Goal: Task Accomplishment & Management: Use online tool/utility

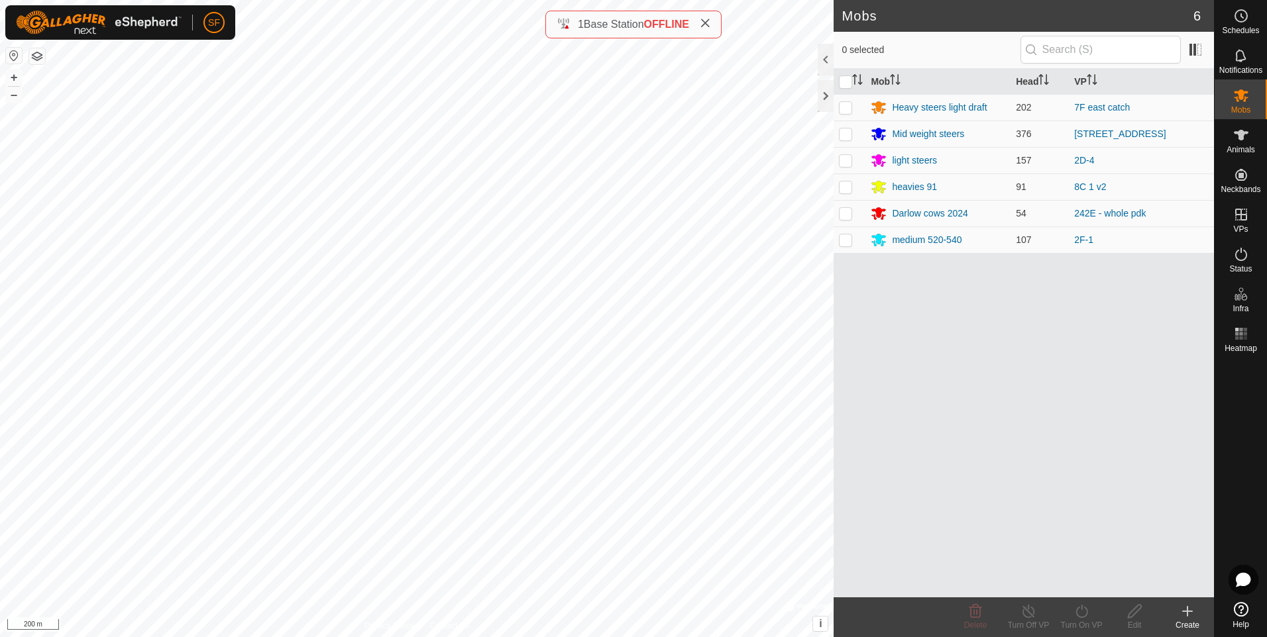
click at [0, 116] on html "SF Schedules Notifications Mobs Animals Neckbands VPs Status Infra Heatmap Help…" at bounding box center [633, 318] width 1267 height 637
click at [1242, 258] on icon at bounding box center [1241, 254] width 16 height 16
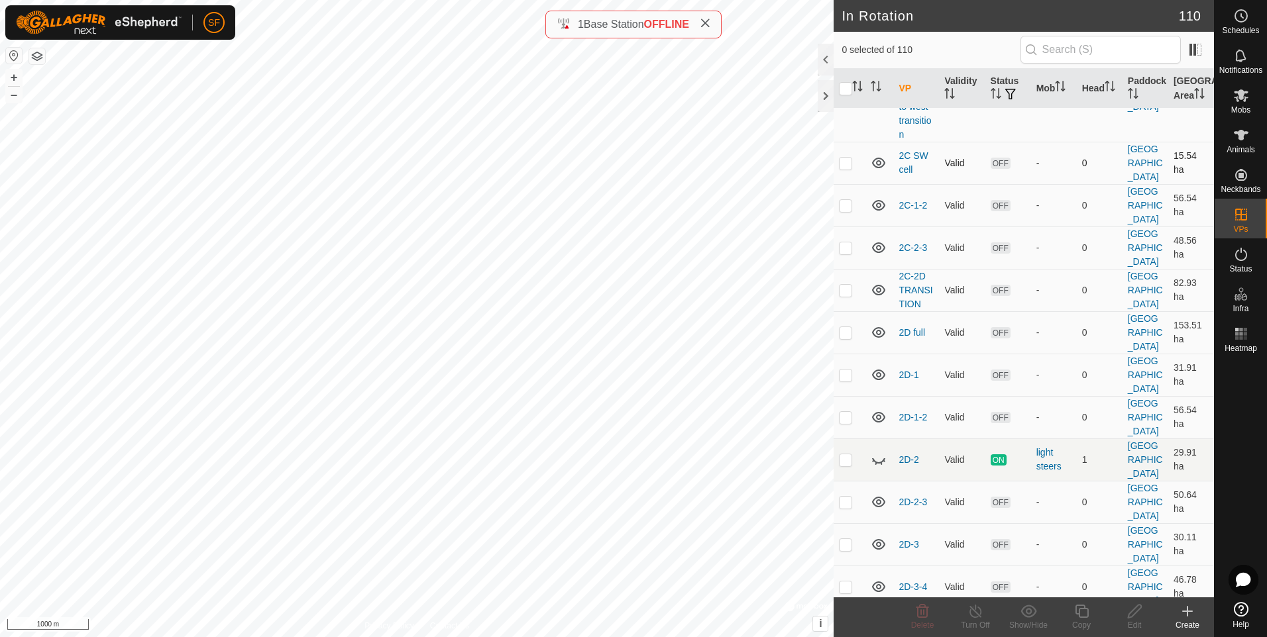
scroll to position [2650, 0]
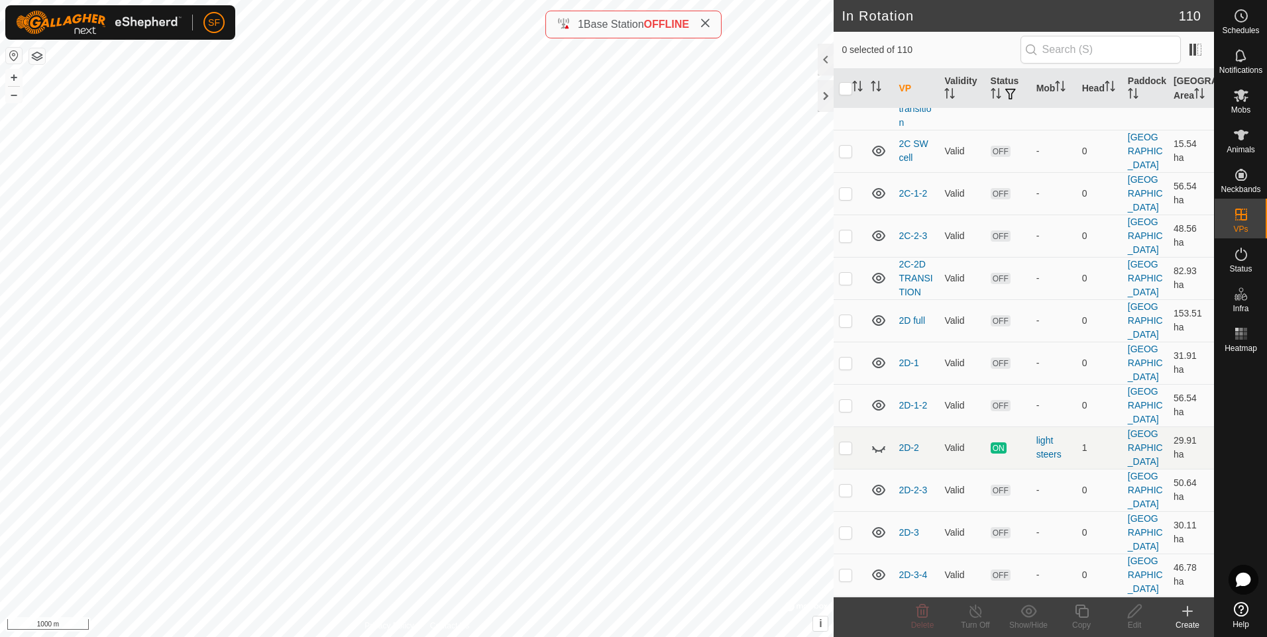
click at [842, 612] on p-checkbox at bounding box center [845, 617] width 13 height 11
checkbox input "true"
click at [1079, 618] on icon at bounding box center [1081, 612] width 17 height 16
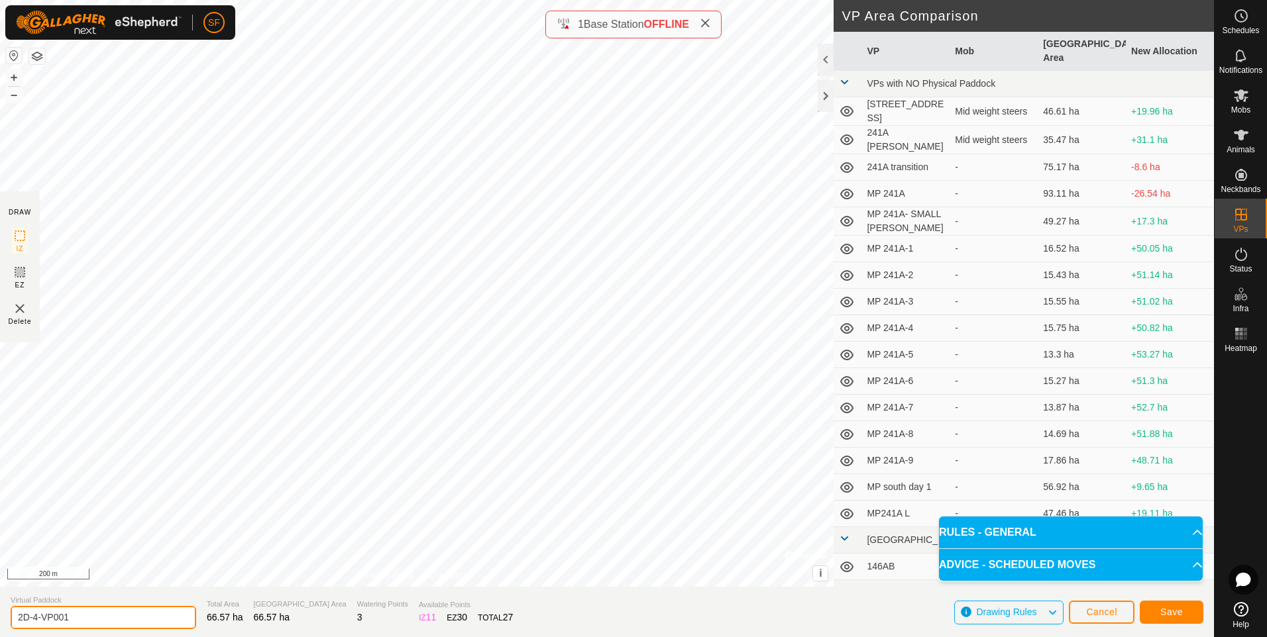
click at [72, 618] on input "2D-4-VP001" at bounding box center [103, 617] width 185 height 23
type input "2D-4 to Yards"
click at [1157, 615] on button "Save" at bounding box center [1171, 612] width 64 height 23
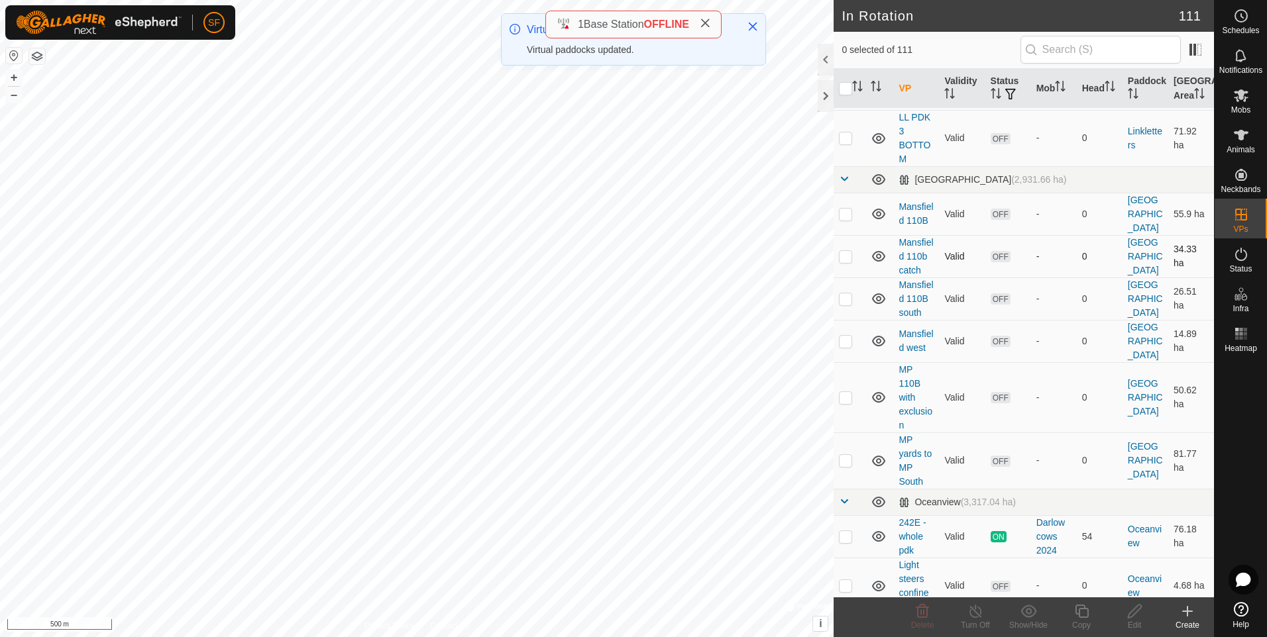
scroll to position [1192, 0]
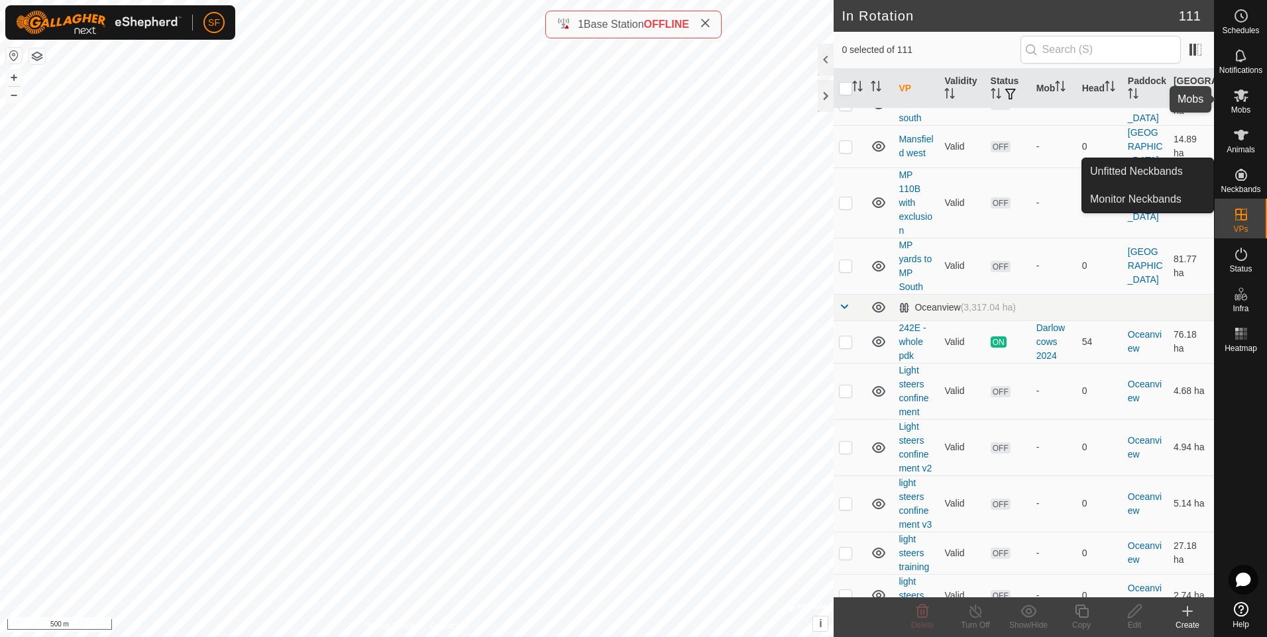
click at [1236, 103] on es-mob-svg-icon at bounding box center [1241, 95] width 24 height 21
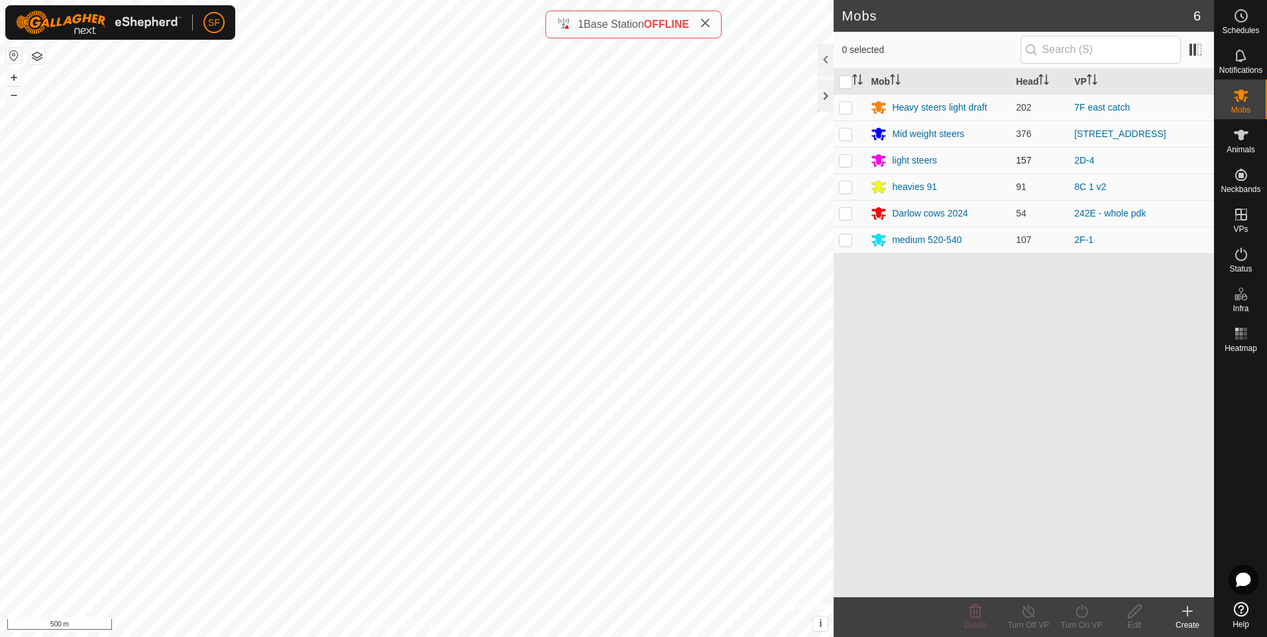
click at [847, 162] on p-checkbox at bounding box center [845, 160] width 13 height 11
checkbox input "true"
click at [1028, 613] on line at bounding box center [1028, 612] width 11 height 11
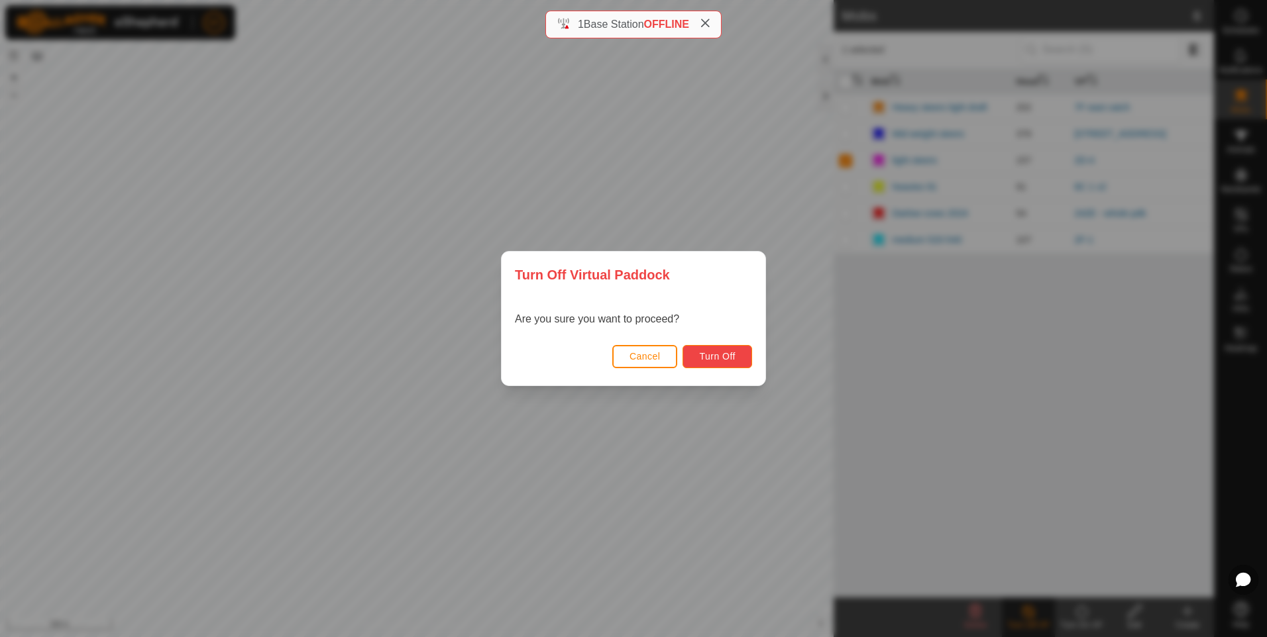
click at [699, 356] on span "Turn Off" at bounding box center [717, 356] width 36 height 11
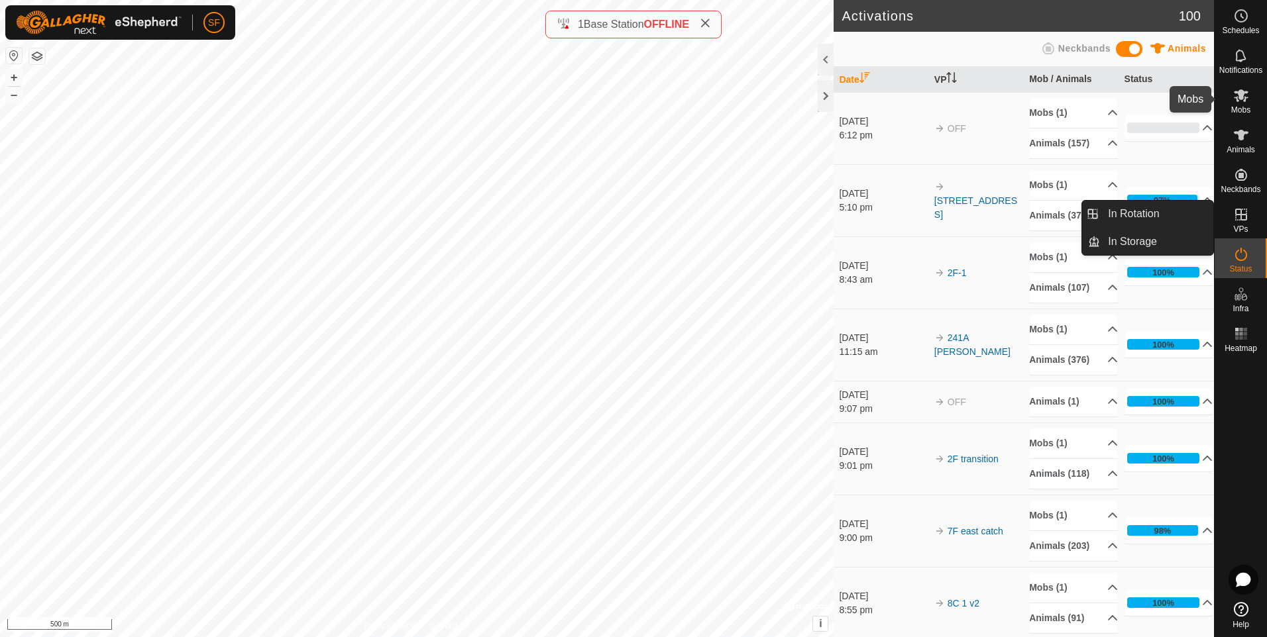
click at [1235, 93] on icon at bounding box center [1241, 95] width 15 height 13
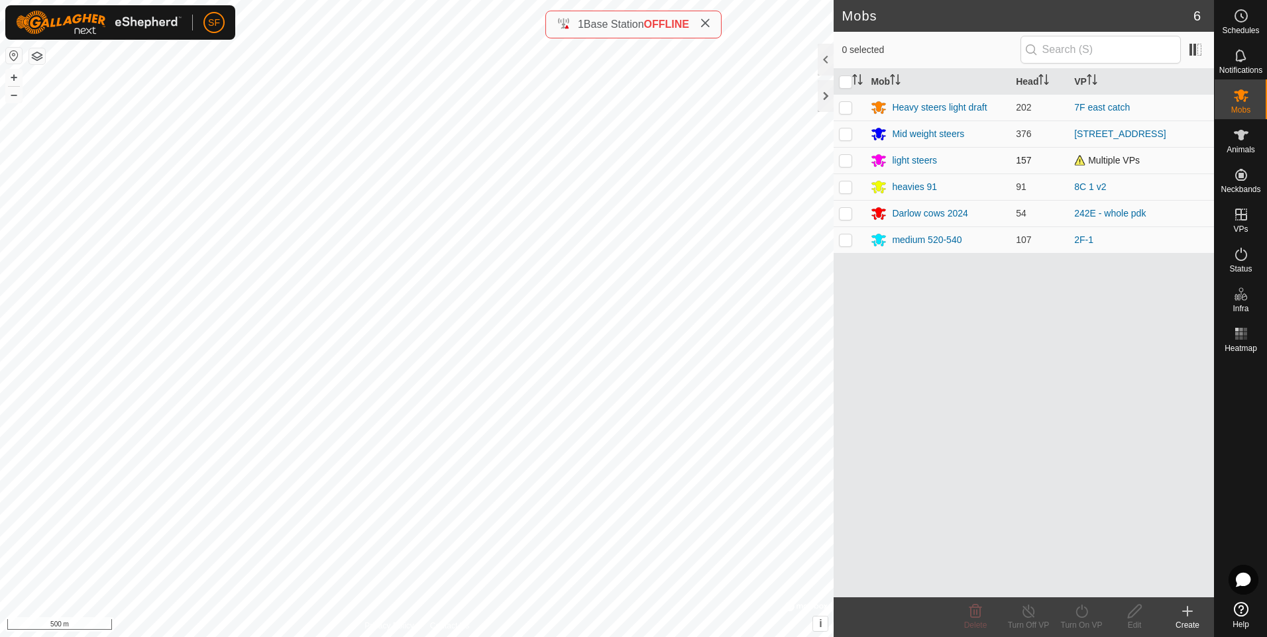
click at [844, 160] on p-checkbox at bounding box center [845, 160] width 13 height 11
checkbox input "true"
drag, startPoint x: 1077, startPoint y: 606, endPoint x: 1086, endPoint y: 611, distance: 11.0
click at [1076, 606] on icon at bounding box center [1081, 612] width 17 height 16
click at [1073, 583] on link "Now" at bounding box center [1120, 582] width 131 height 26
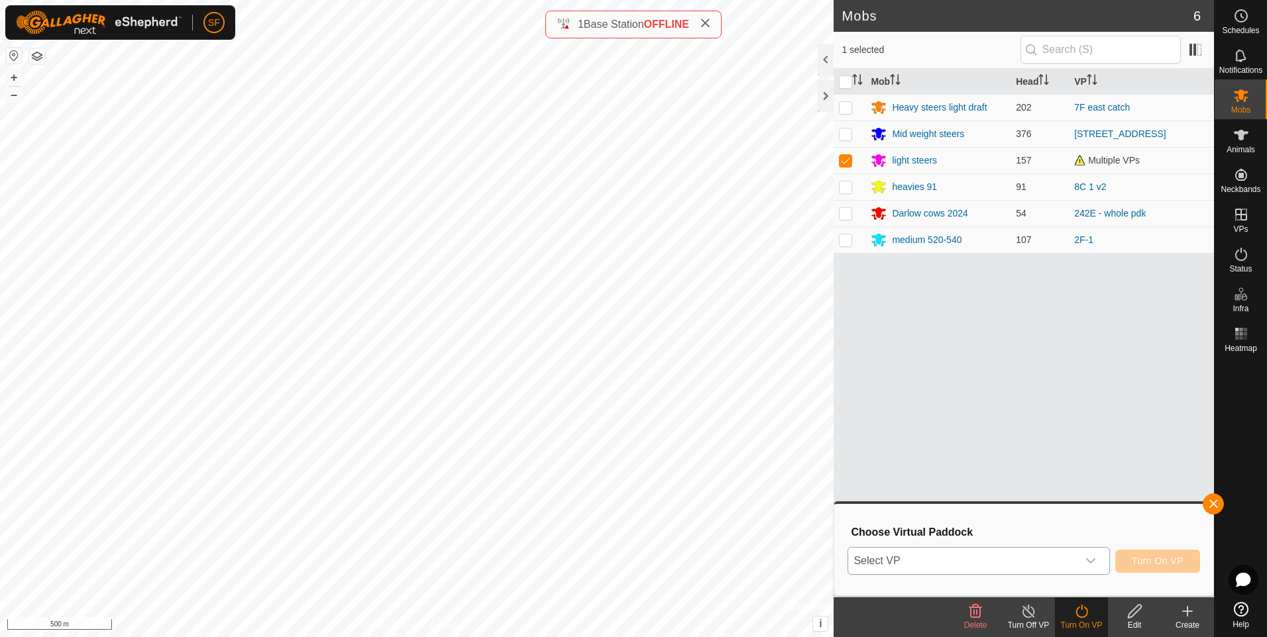
click at [937, 562] on span "Select VP" at bounding box center [962, 561] width 229 height 26
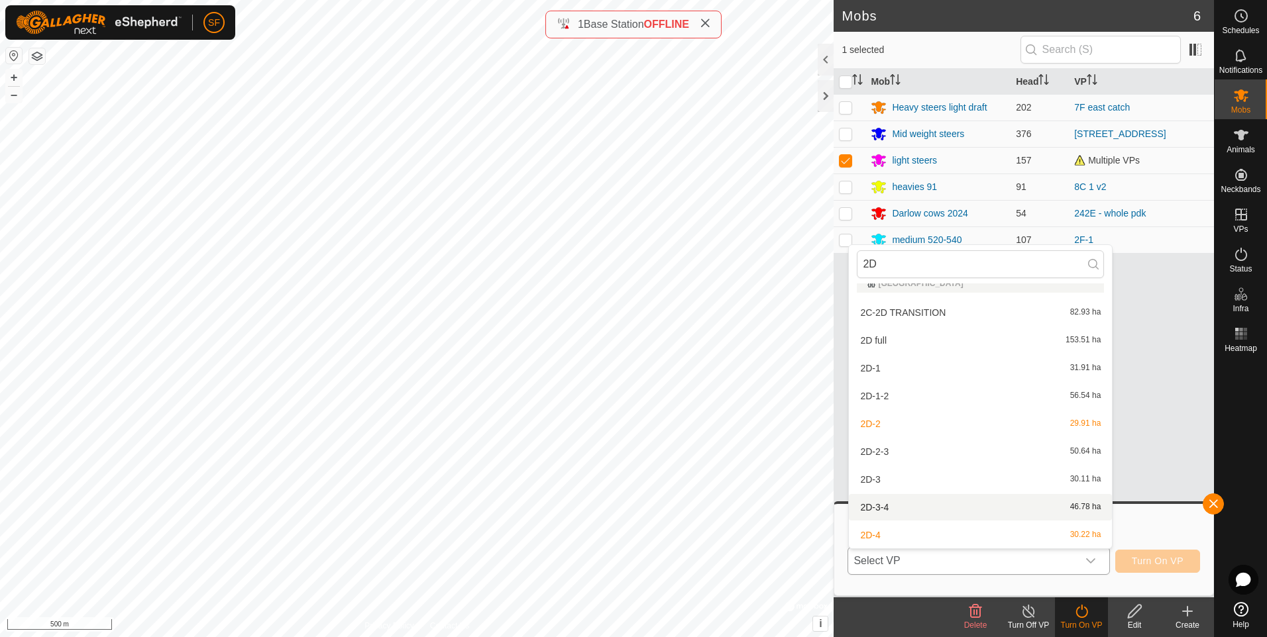
scroll to position [154, 0]
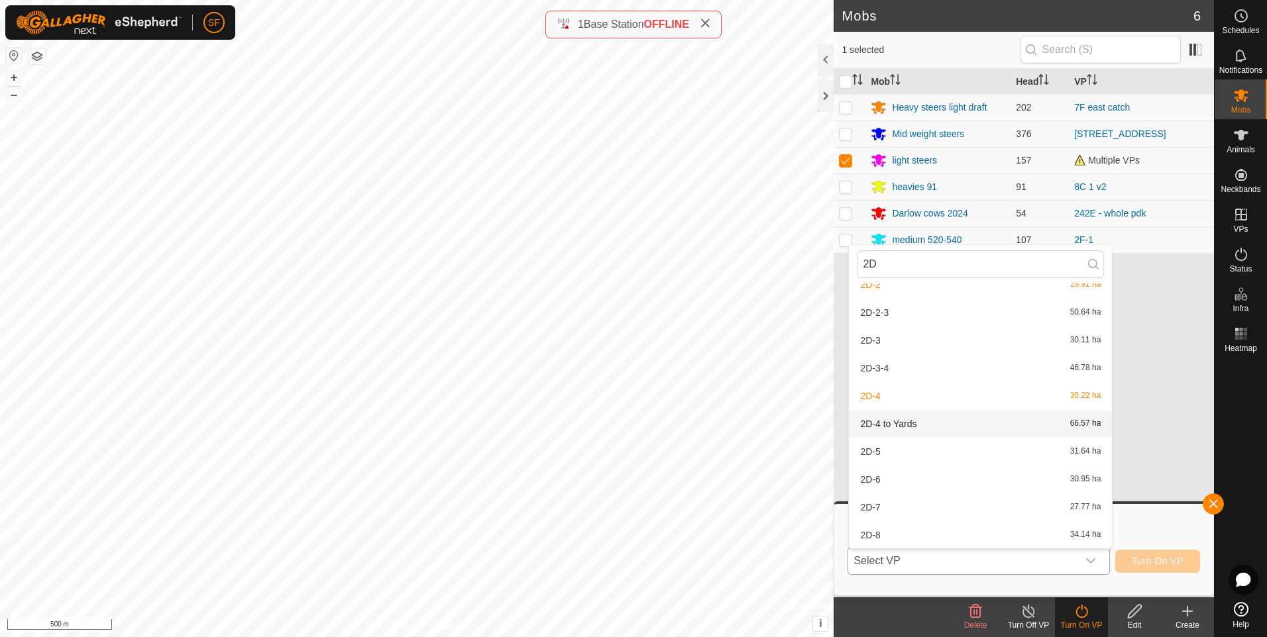
type input "2D"
click at [892, 421] on li "2D-4 to Yards 66.57 ha" at bounding box center [980, 424] width 263 height 26
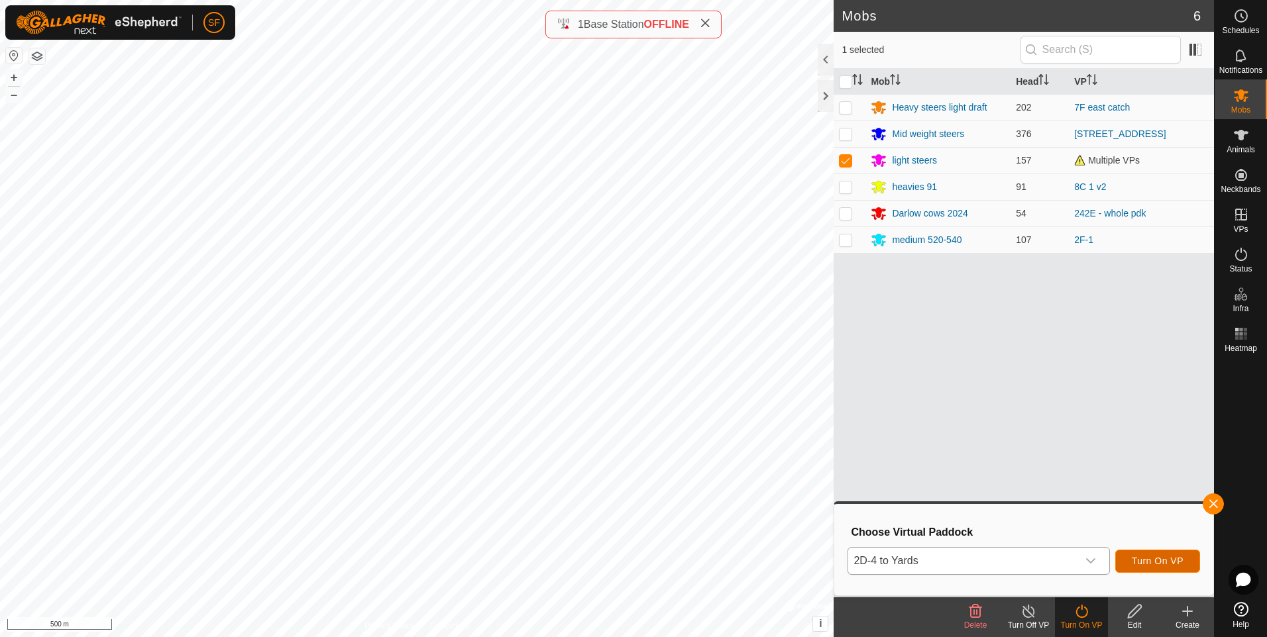
click at [1169, 562] on span "Turn On VP" at bounding box center [1158, 561] width 52 height 11
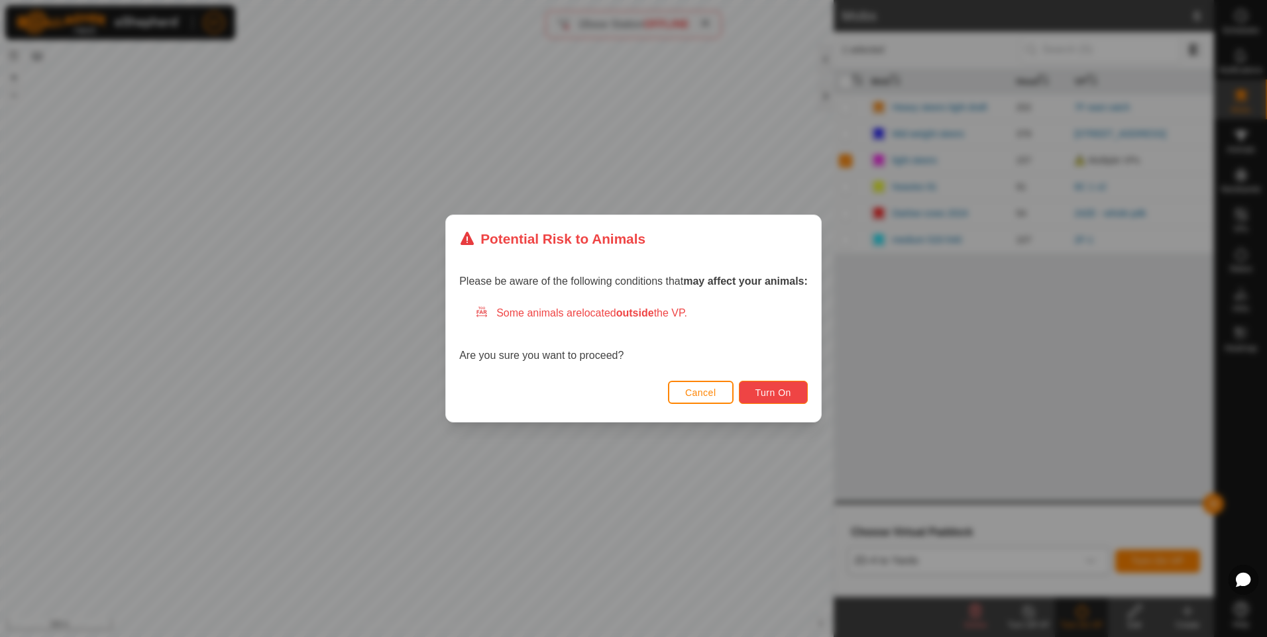
click at [770, 397] on span "Turn On" at bounding box center [773, 393] width 36 height 11
